Goal: Navigation & Orientation: Find specific page/section

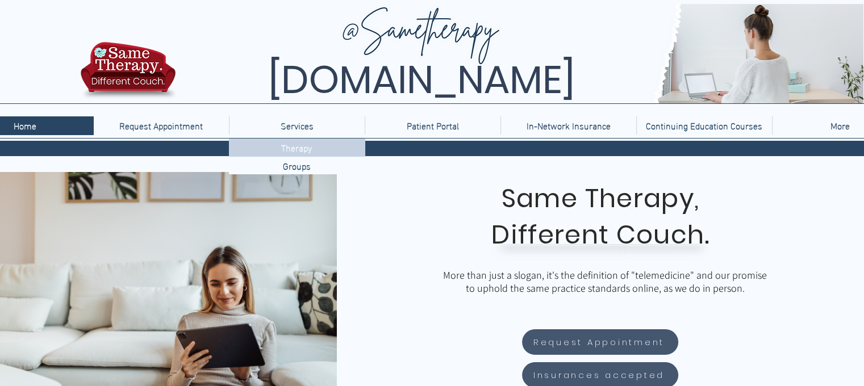
click at [295, 143] on p "Therapy" at bounding box center [297, 148] width 40 height 18
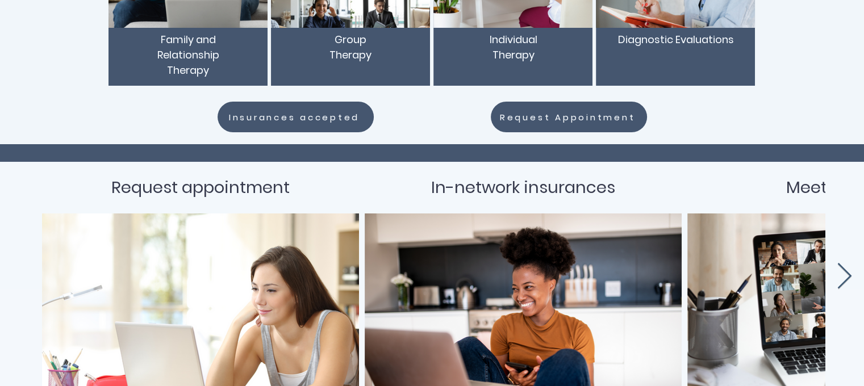
scroll to position [397, 0]
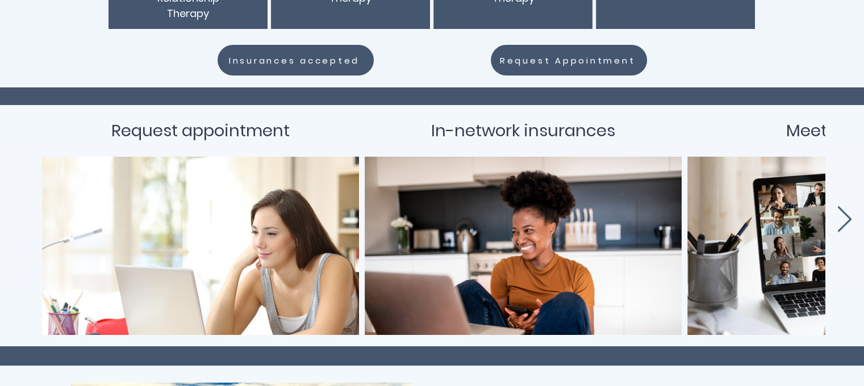
click at [834, 221] on div "Request appointment In-network insurances Meet our team About Us" at bounding box center [429, 217] width 864 height 230
click at [847, 215] on icon "Next Item" at bounding box center [845, 219] width 14 height 26
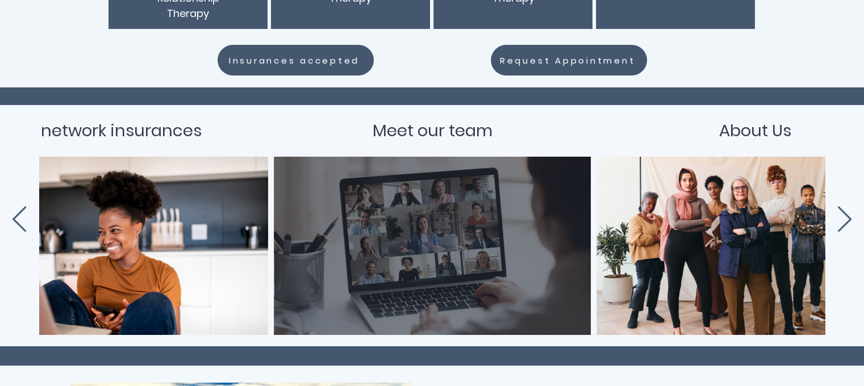
click at [446, 232] on div "main content" at bounding box center [432, 246] width 283 height 144
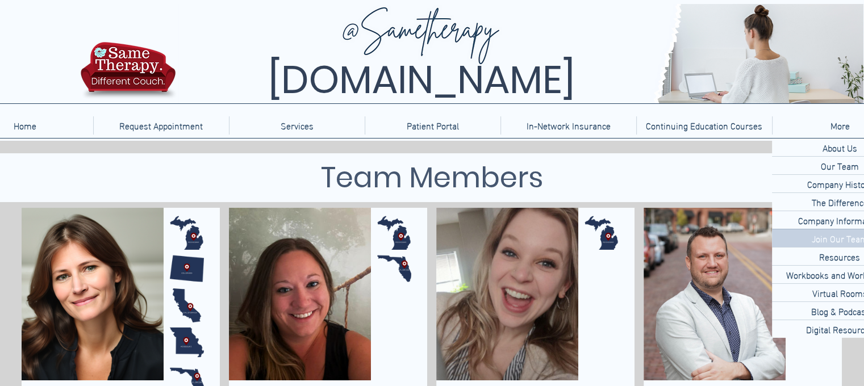
click at [832, 235] on p "Join Our Team" at bounding box center [839, 238] width 65 height 18
